Goal: Information Seeking & Learning: Find specific fact

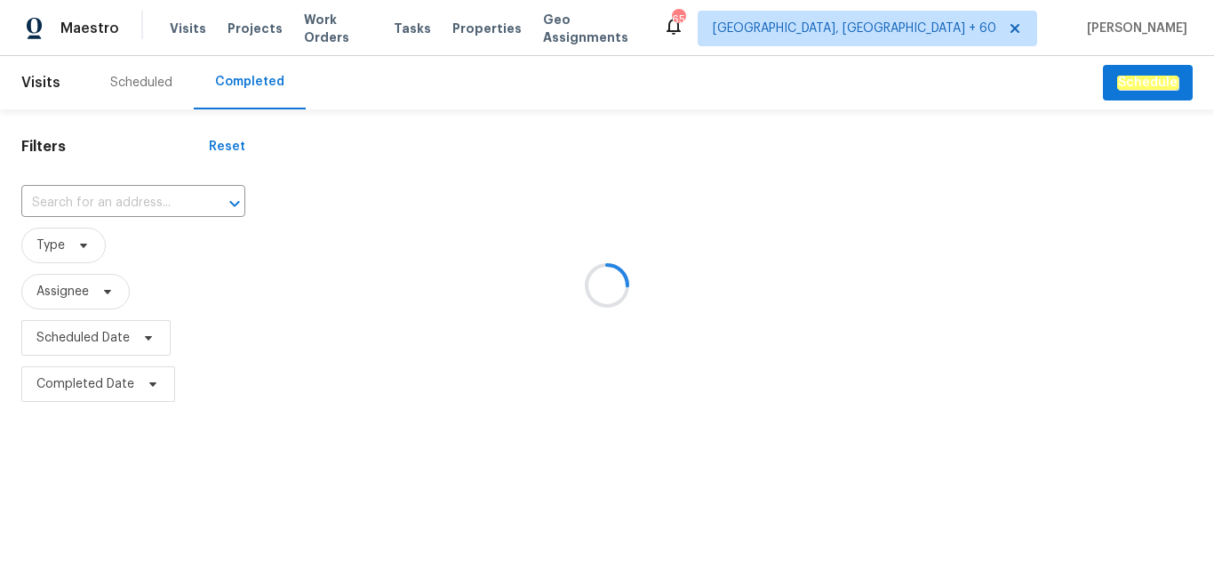
click at [97, 204] on div at bounding box center [607, 285] width 1214 height 570
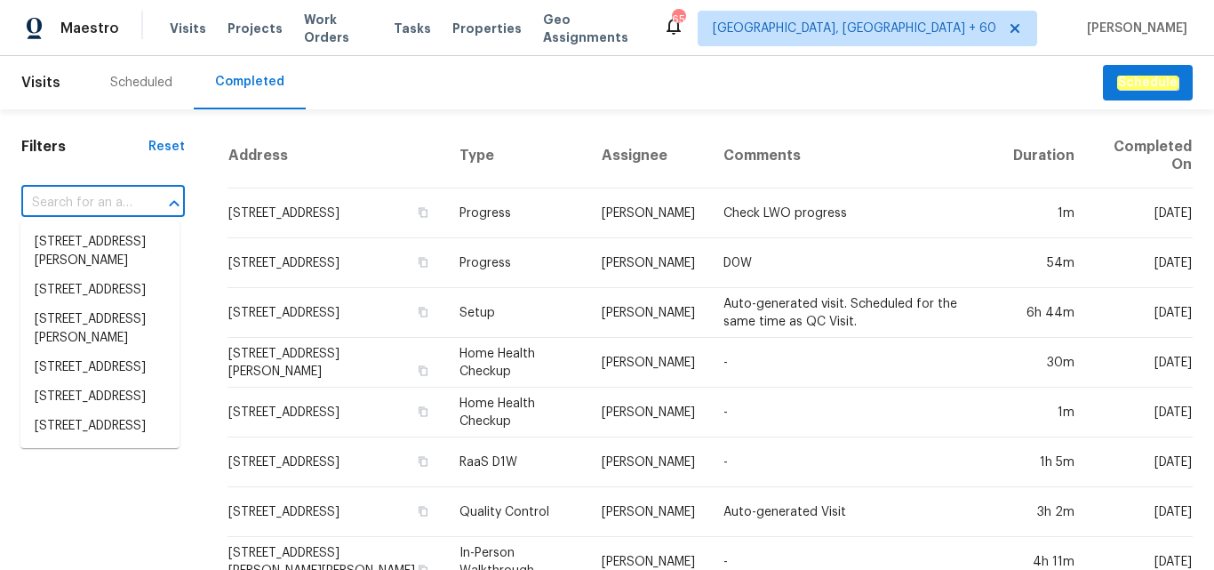
click at [79, 195] on input "text" at bounding box center [78, 203] width 114 height 28
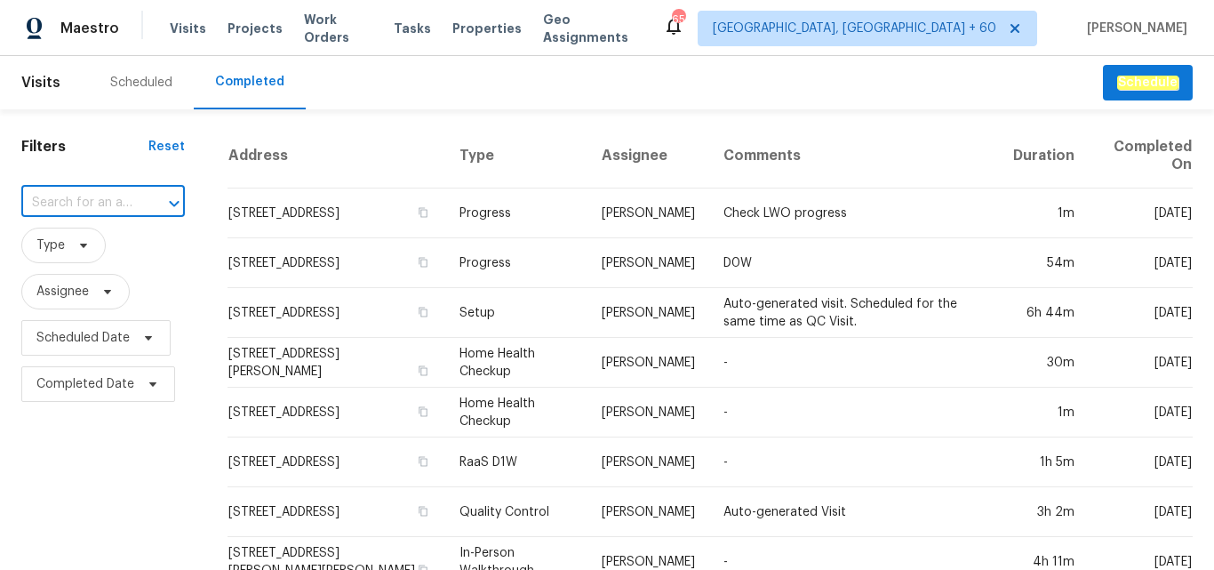
click at [79, 199] on input "text" at bounding box center [78, 203] width 114 height 28
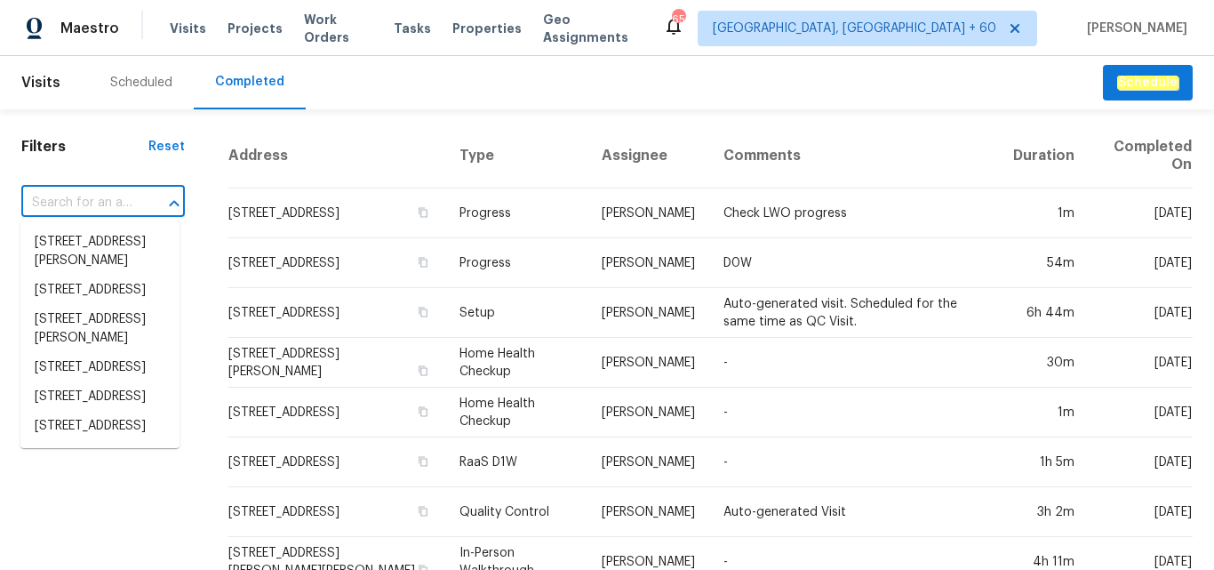
paste input "[STREET_ADDRESS]"
type input "[STREET_ADDRESS]"
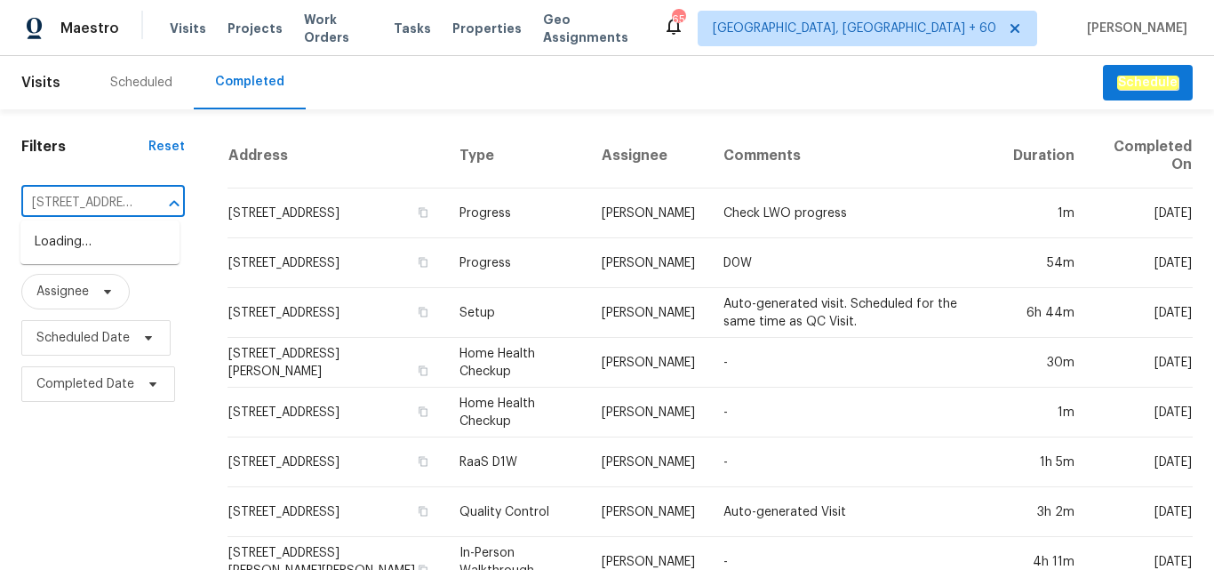
scroll to position [0, 116]
click at [86, 241] on li "[STREET_ADDRESS]" at bounding box center [99, 241] width 159 height 29
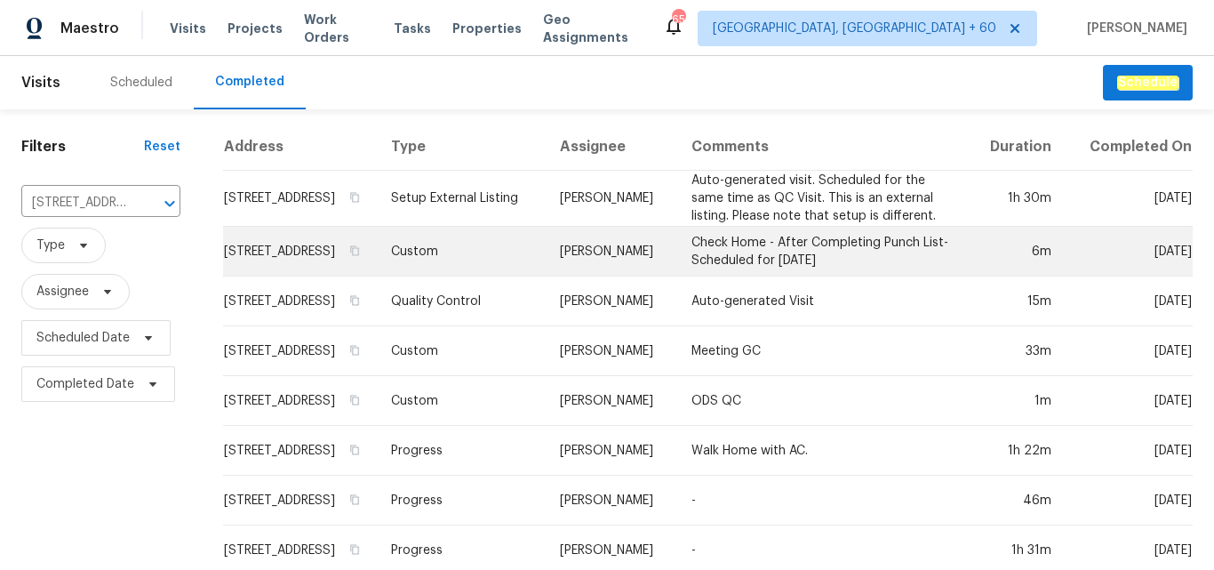
click at [482, 251] on td "Custom" at bounding box center [461, 252] width 169 height 50
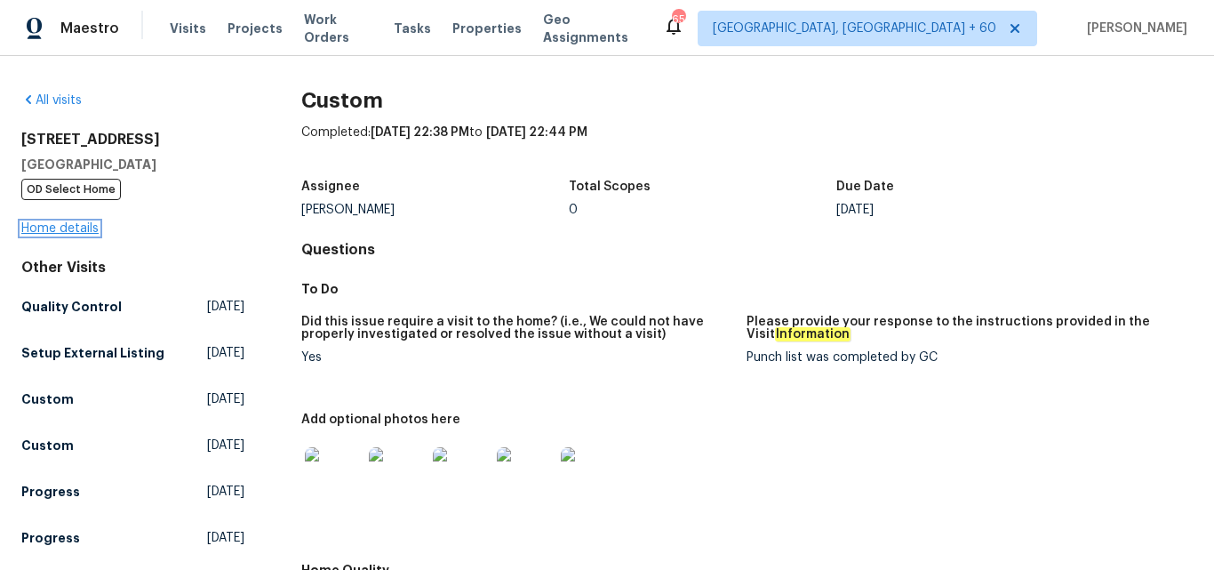
click at [57, 227] on link "Home details" at bounding box center [59, 228] width 77 height 12
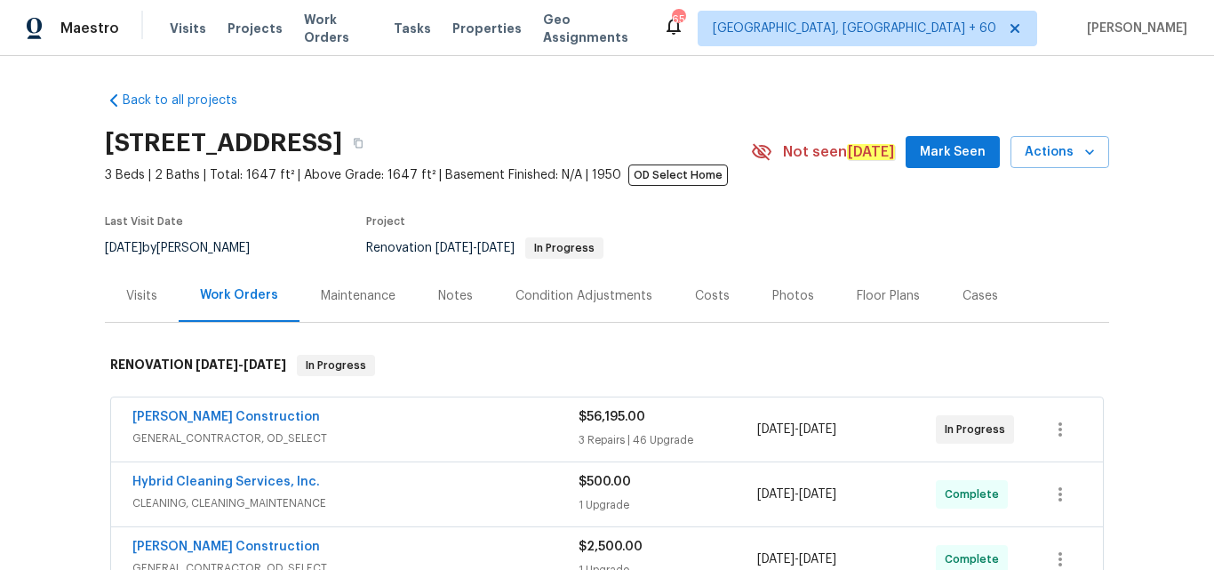
click at [772, 299] on div "Photos" at bounding box center [793, 296] width 42 height 18
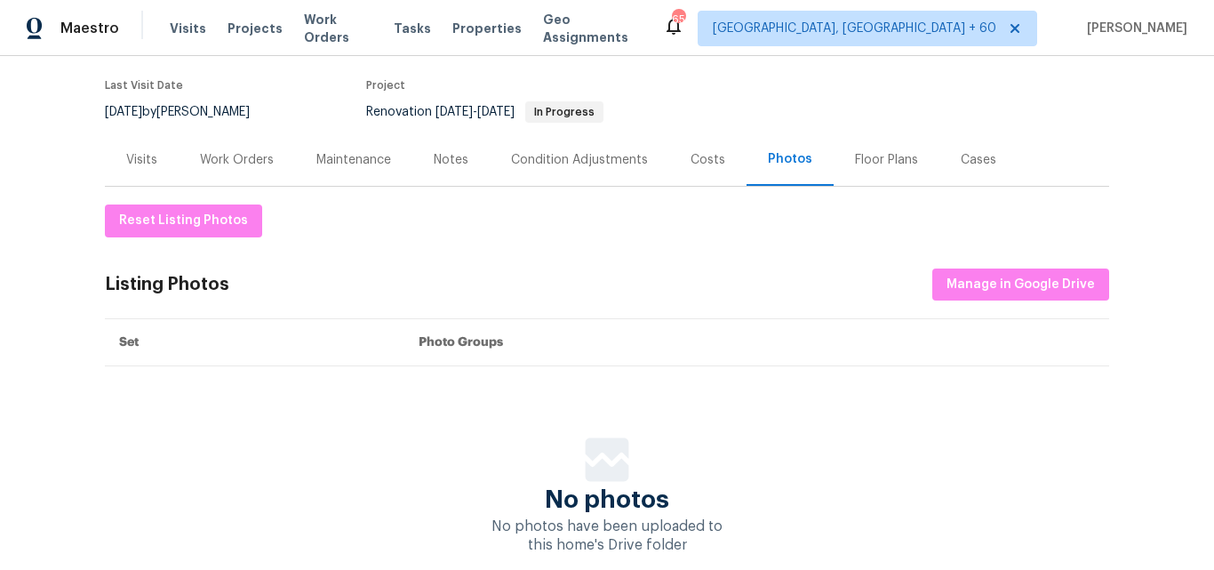
scroll to position [178, 0]
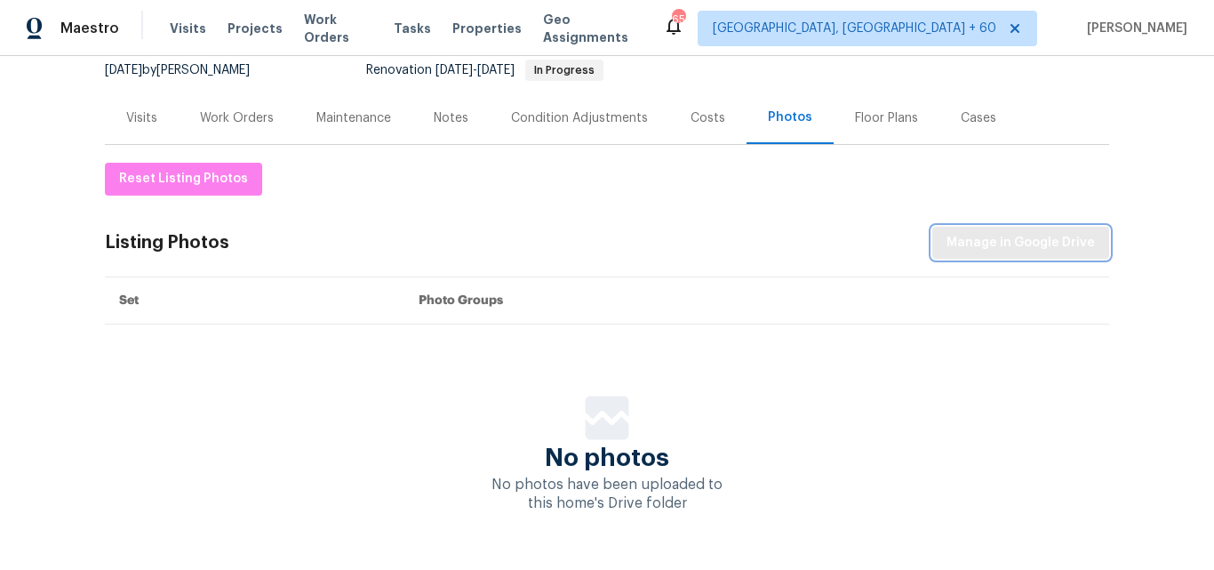
click at [994, 247] on span "Manage in Google Drive" at bounding box center [1020, 243] width 148 height 22
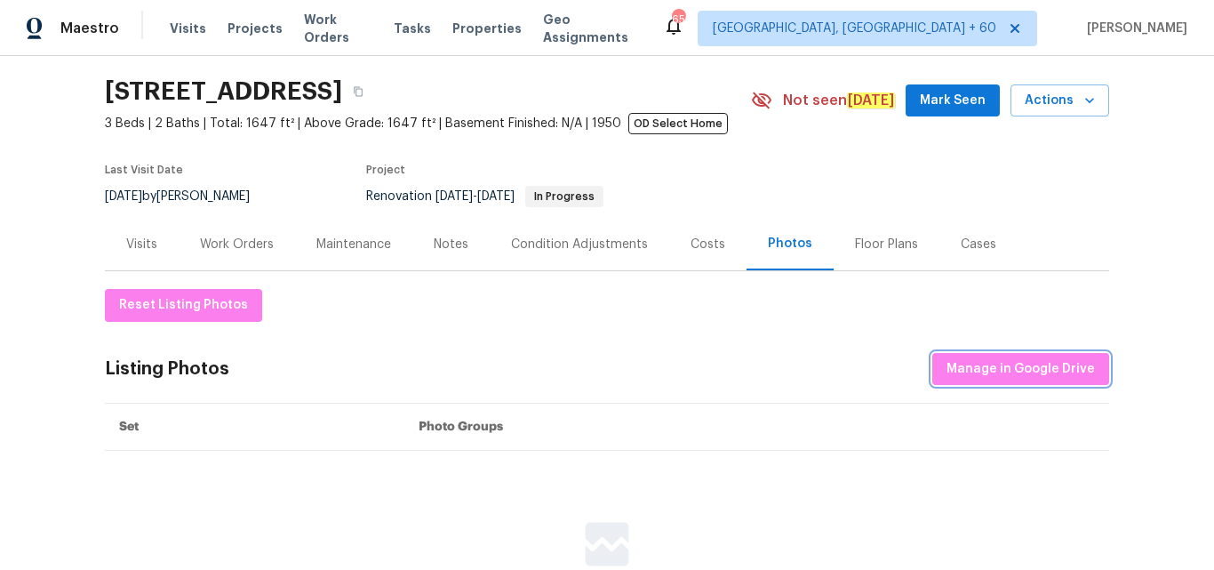
scroll to position [0, 0]
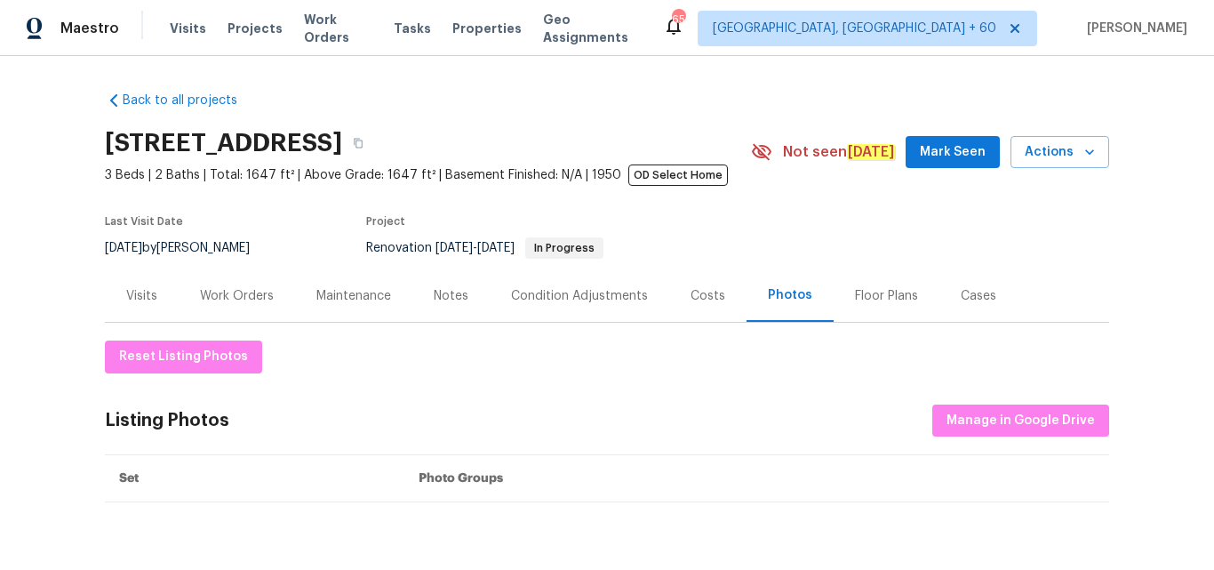
drag, startPoint x: 100, startPoint y: 141, endPoint x: 544, endPoint y: 139, distance: 443.3
click at [342, 139] on h2 "[STREET_ADDRESS]" at bounding box center [223, 143] width 237 height 18
copy h2 "[STREET_ADDRESS]"
